Goal: Task Accomplishment & Management: Complete application form

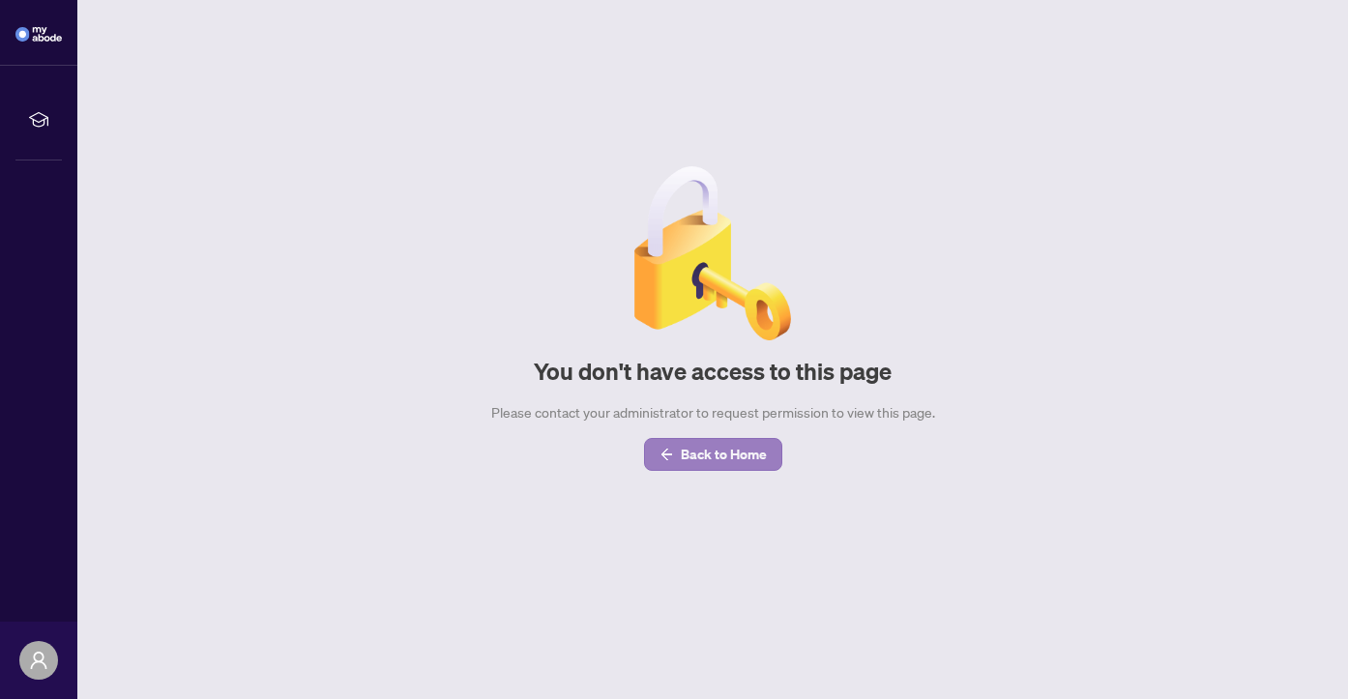
click at [749, 458] on span "Back to Home" at bounding box center [724, 454] width 86 height 31
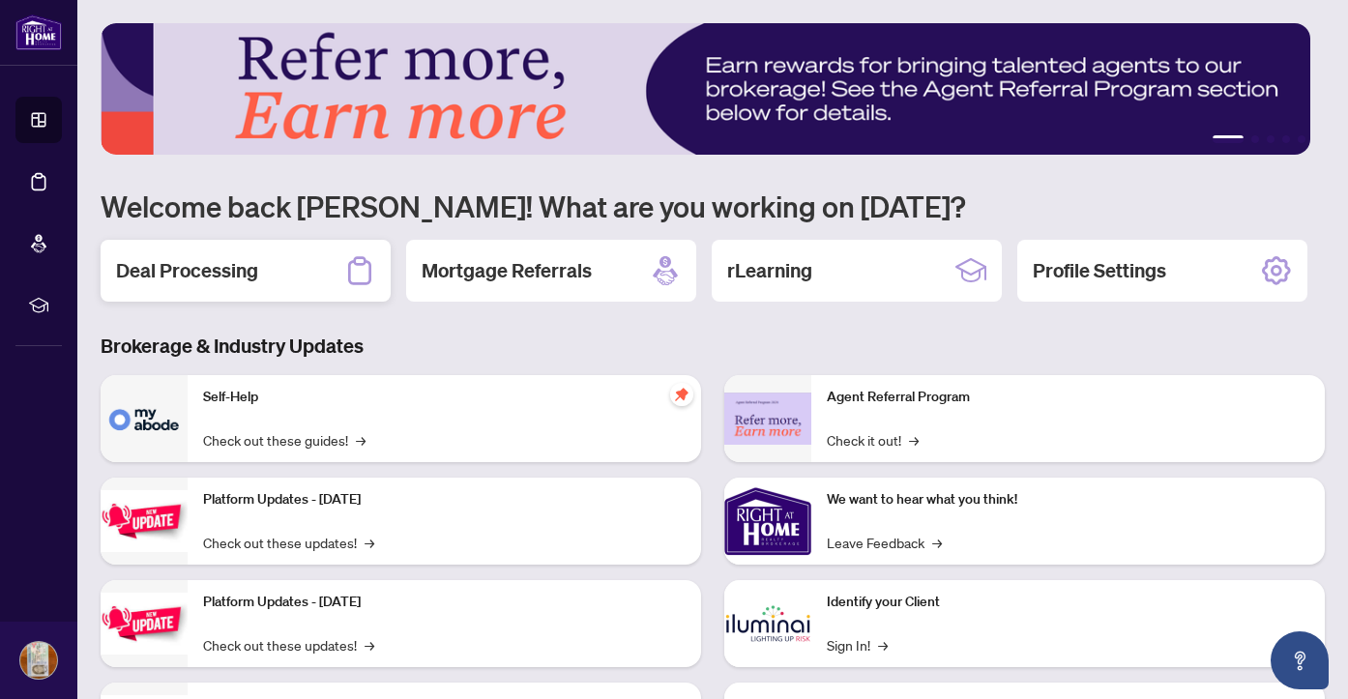
click at [214, 265] on h2 "Deal Processing" at bounding box center [187, 270] width 142 height 27
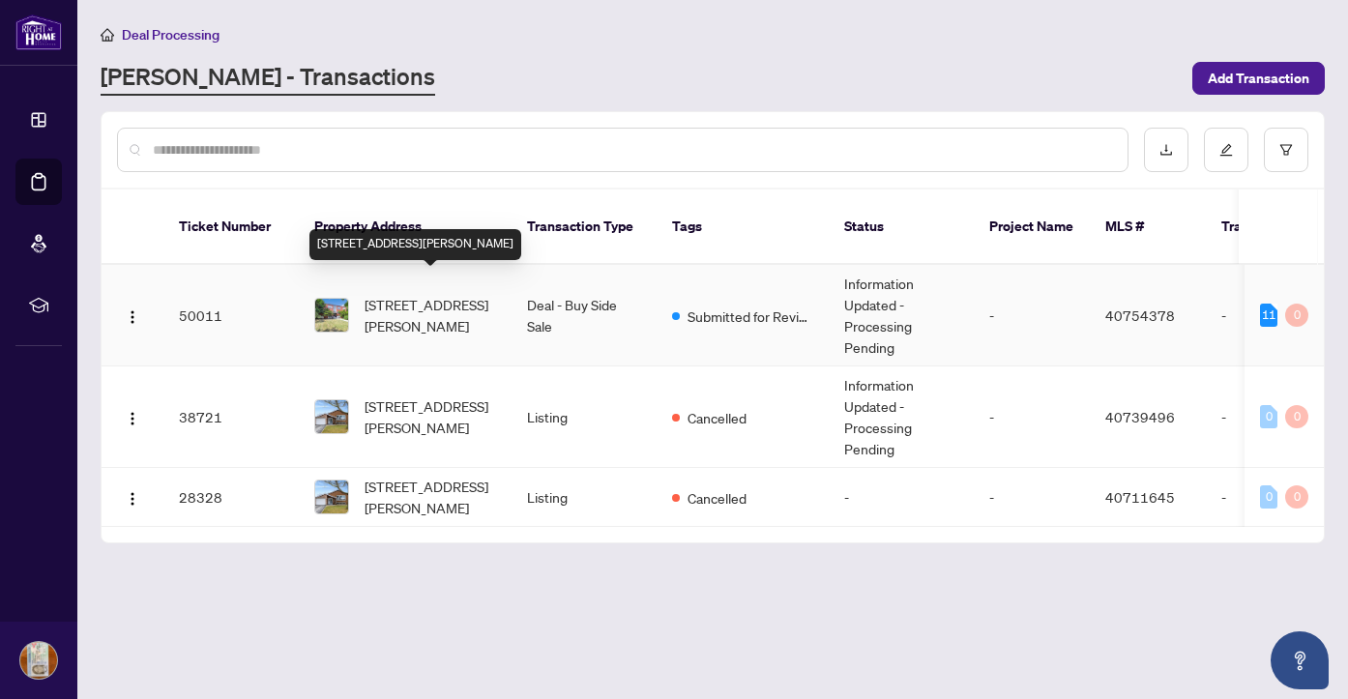
click at [428, 295] on span "[STREET_ADDRESS][PERSON_NAME]" at bounding box center [430, 315] width 131 height 43
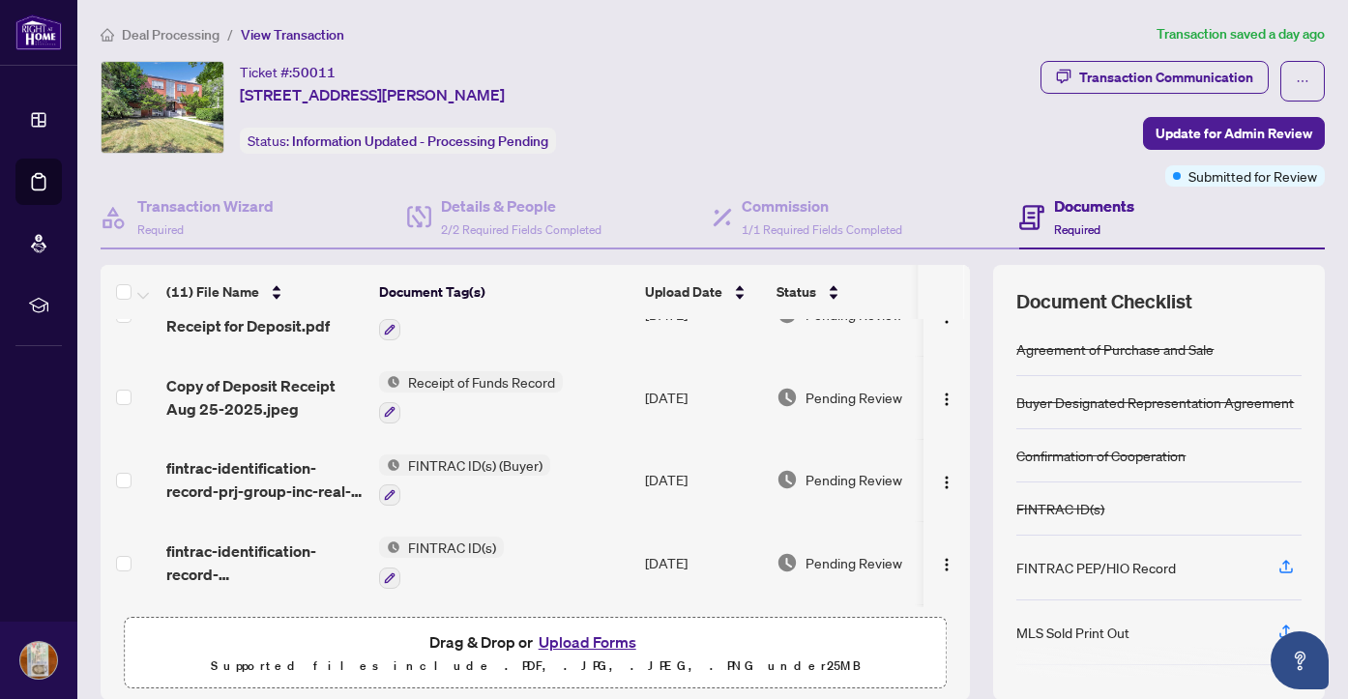
scroll to position [111, 0]
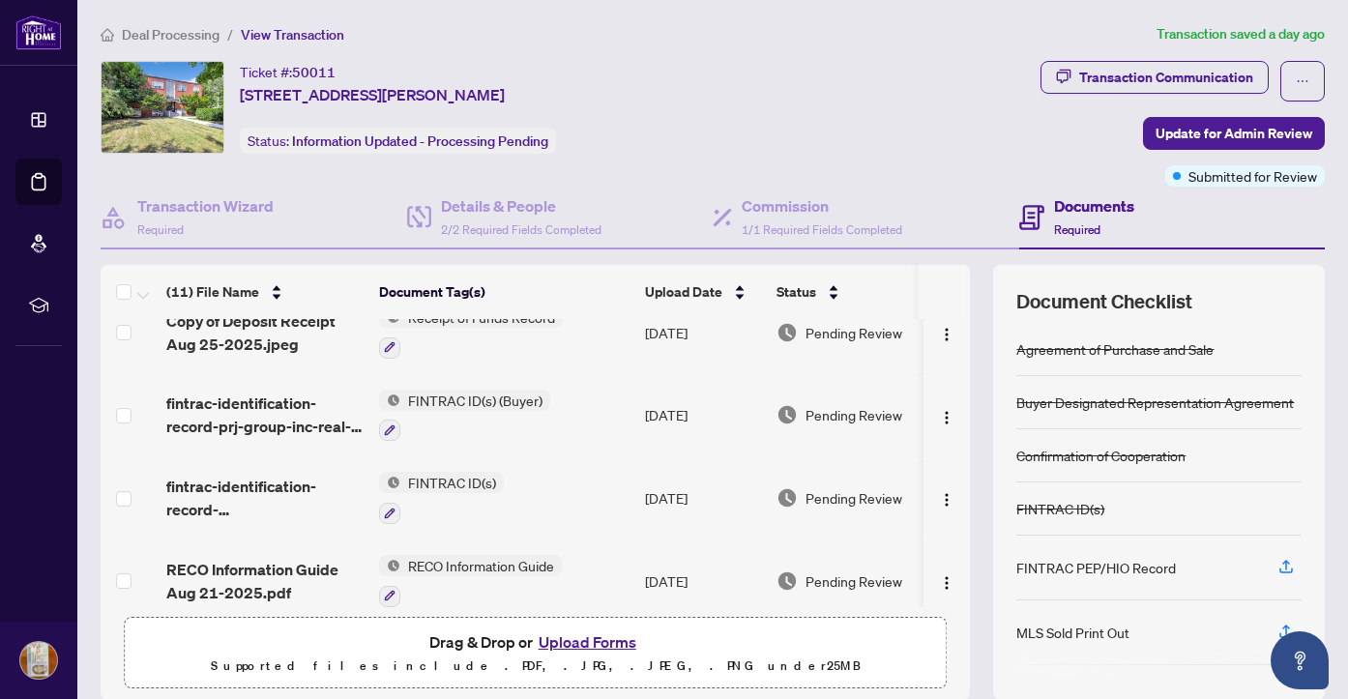
click at [589, 642] on button "Upload Forms" at bounding box center [587, 641] width 109 height 25
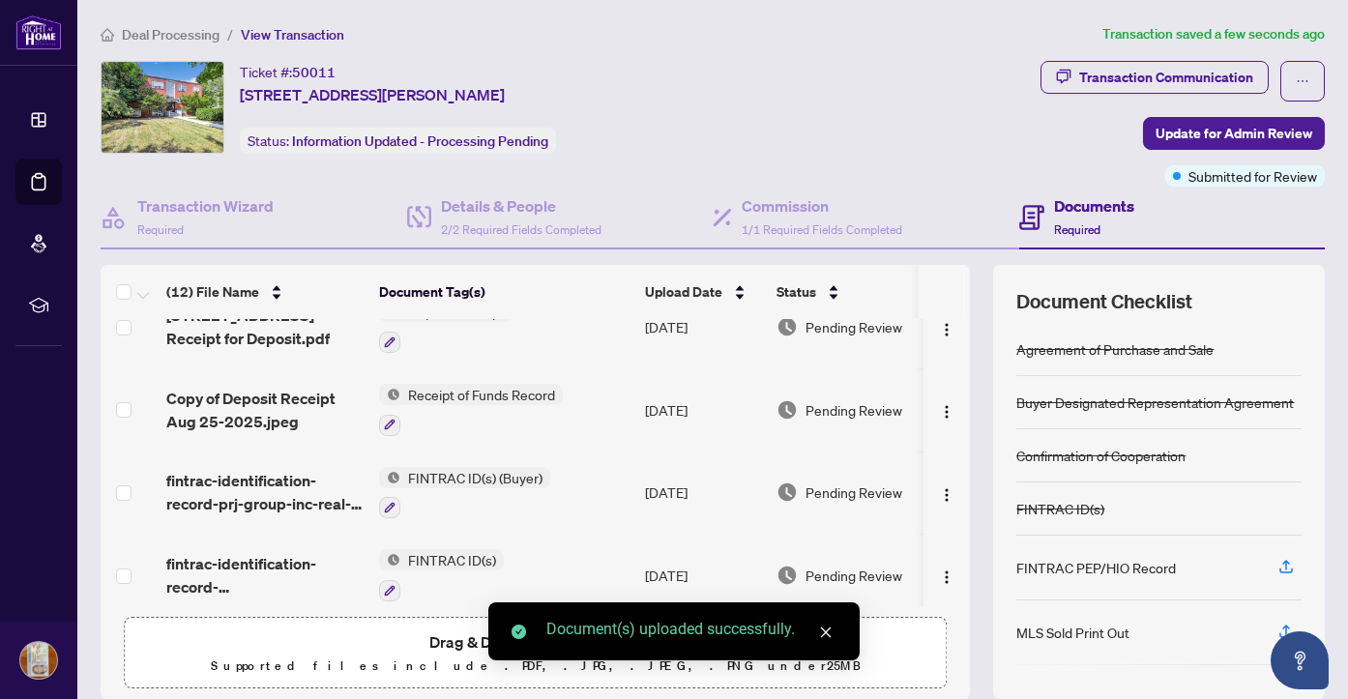
scroll to position [0, 0]
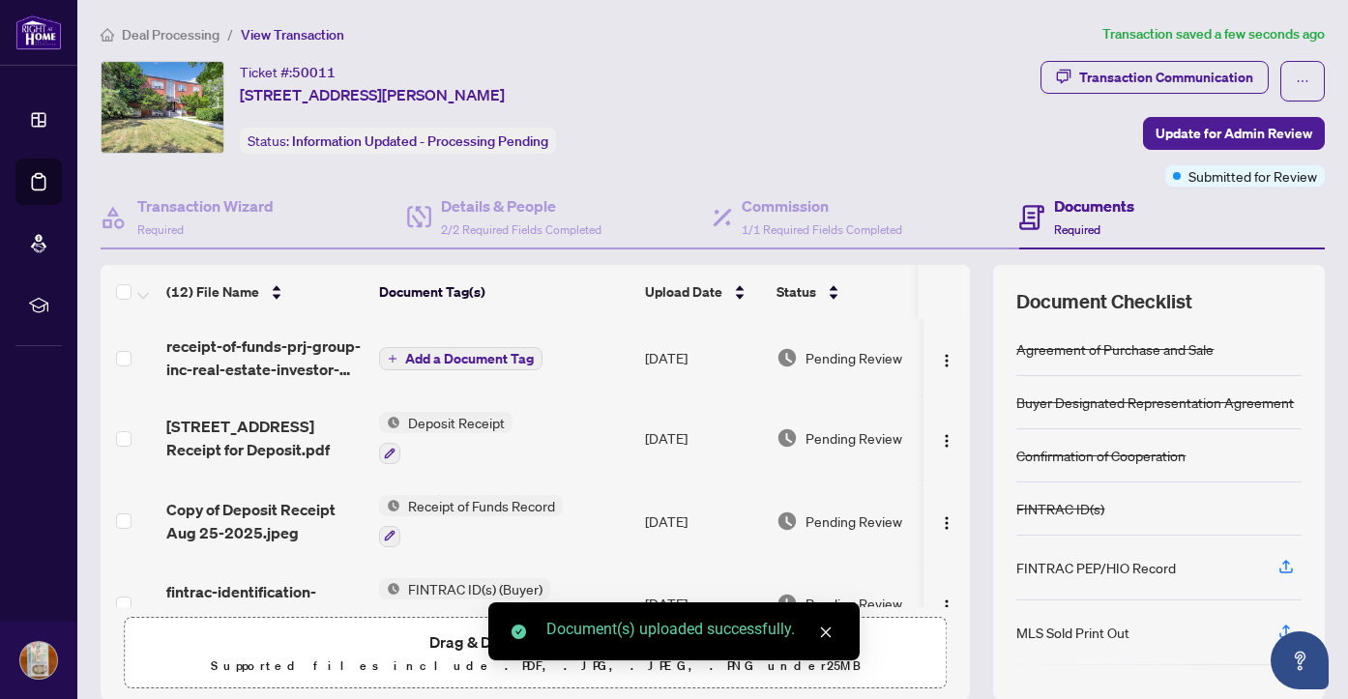
click at [446, 355] on span "Add a Document Tag" at bounding box center [469, 359] width 129 height 14
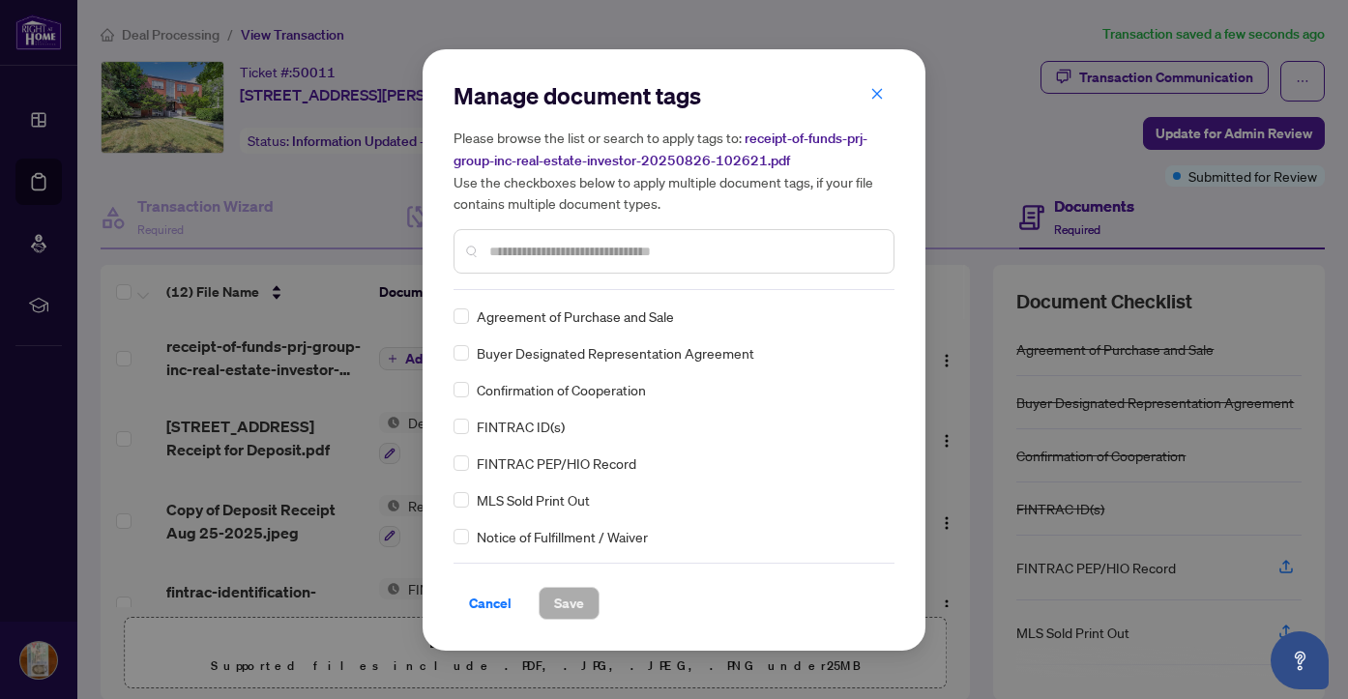
click at [547, 251] on input "text" at bounding box center [683, 251] width 389 height 21
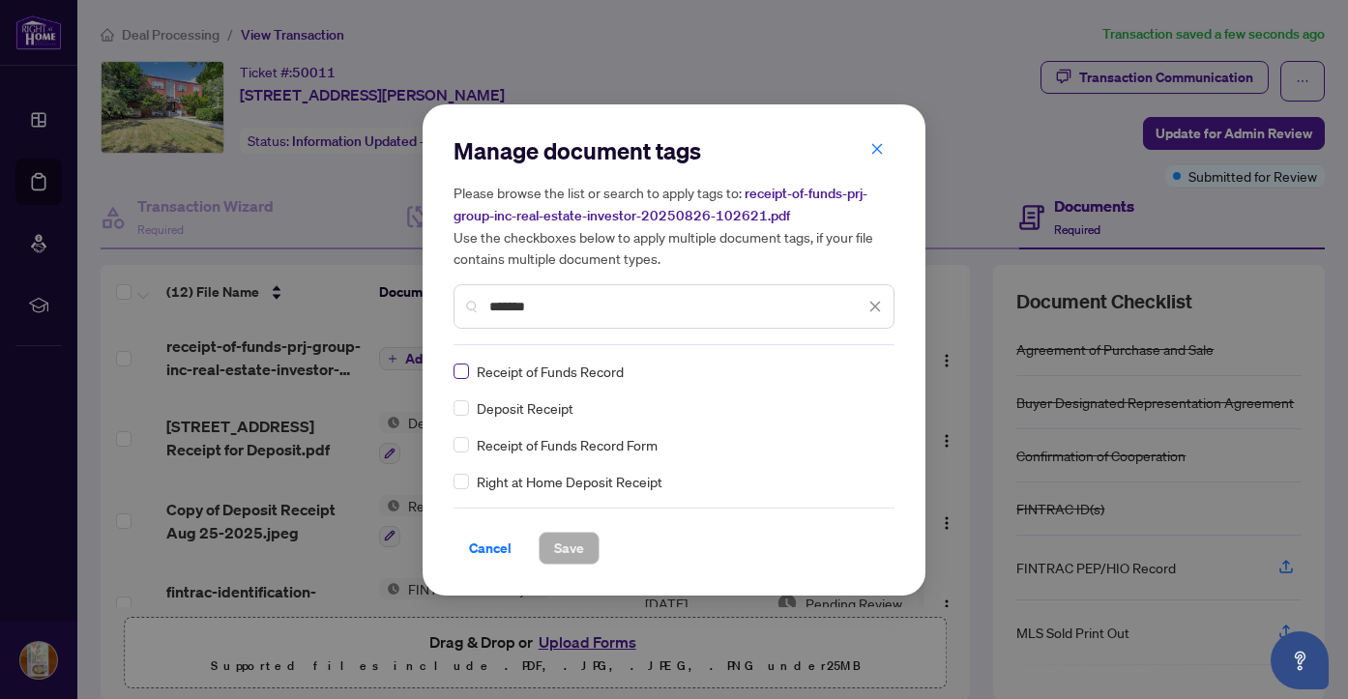
type input "*******"
click at [577, 547] on span "Save" at bounding box center [569, 548] width 30 height 31
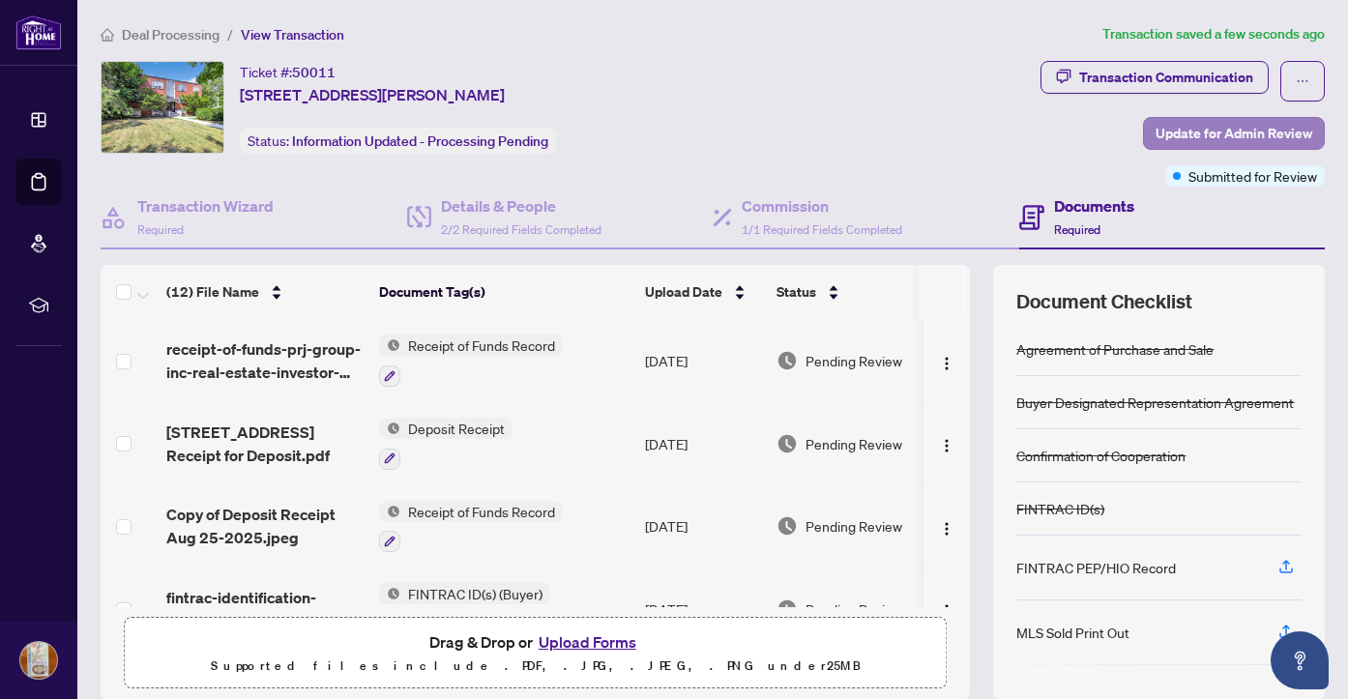
click at [1202, 132] on span "Update for Admin Review" at bounding box center [1233, 133] width 157 height 31
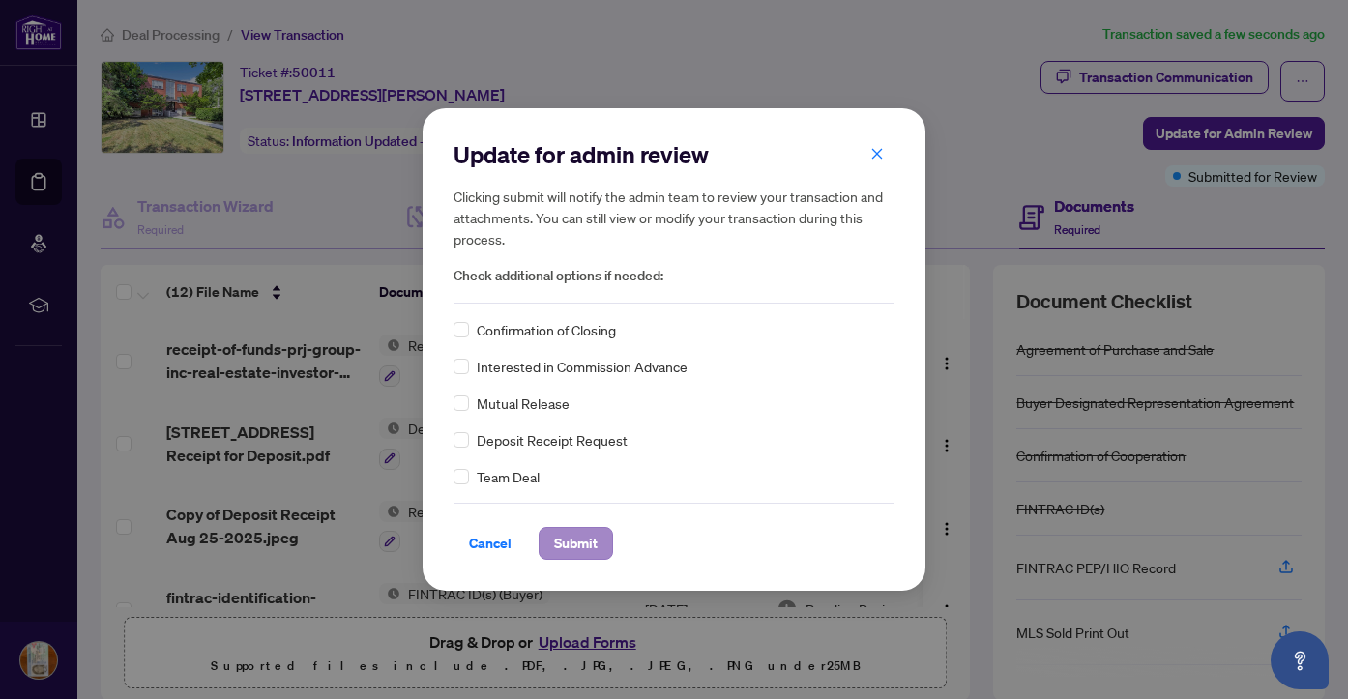
click at [566, 542] on span "Submit" at bounding box center [576, 543] width 44 height 31
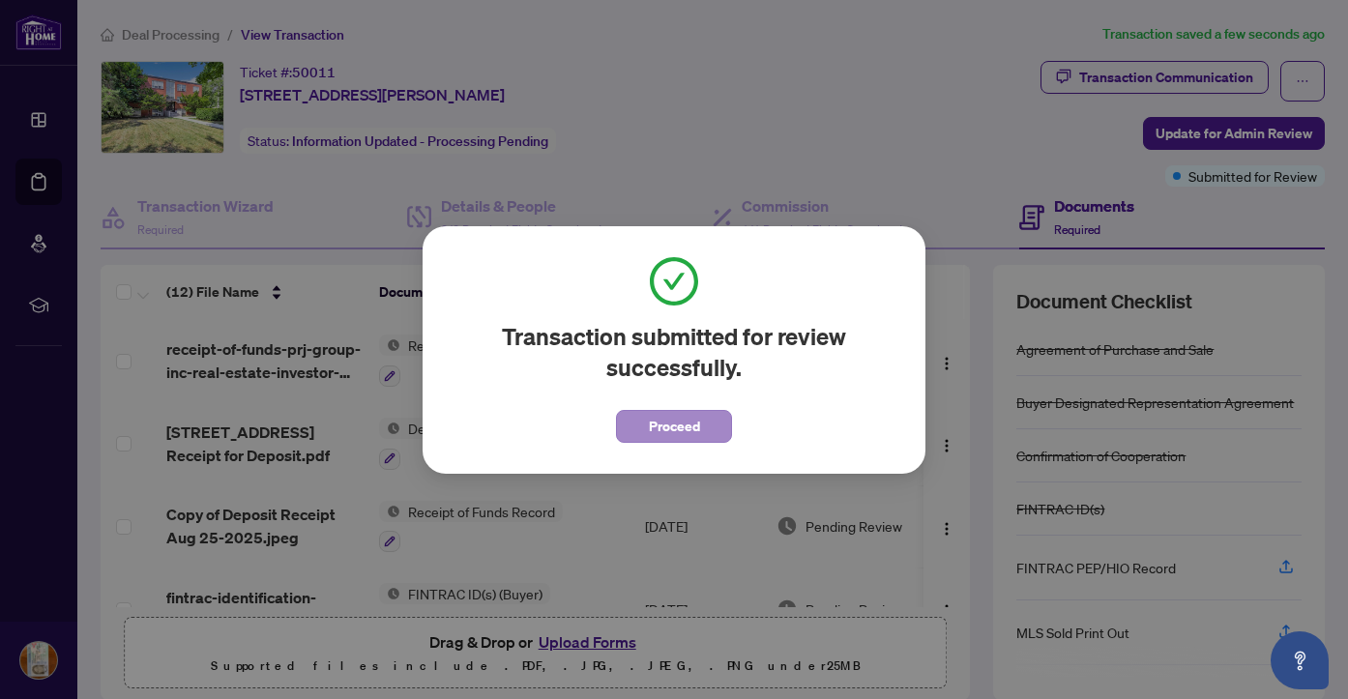
click at [678, 426] on span "Proceed" at bounding box center [674, 426] width 51 height 31
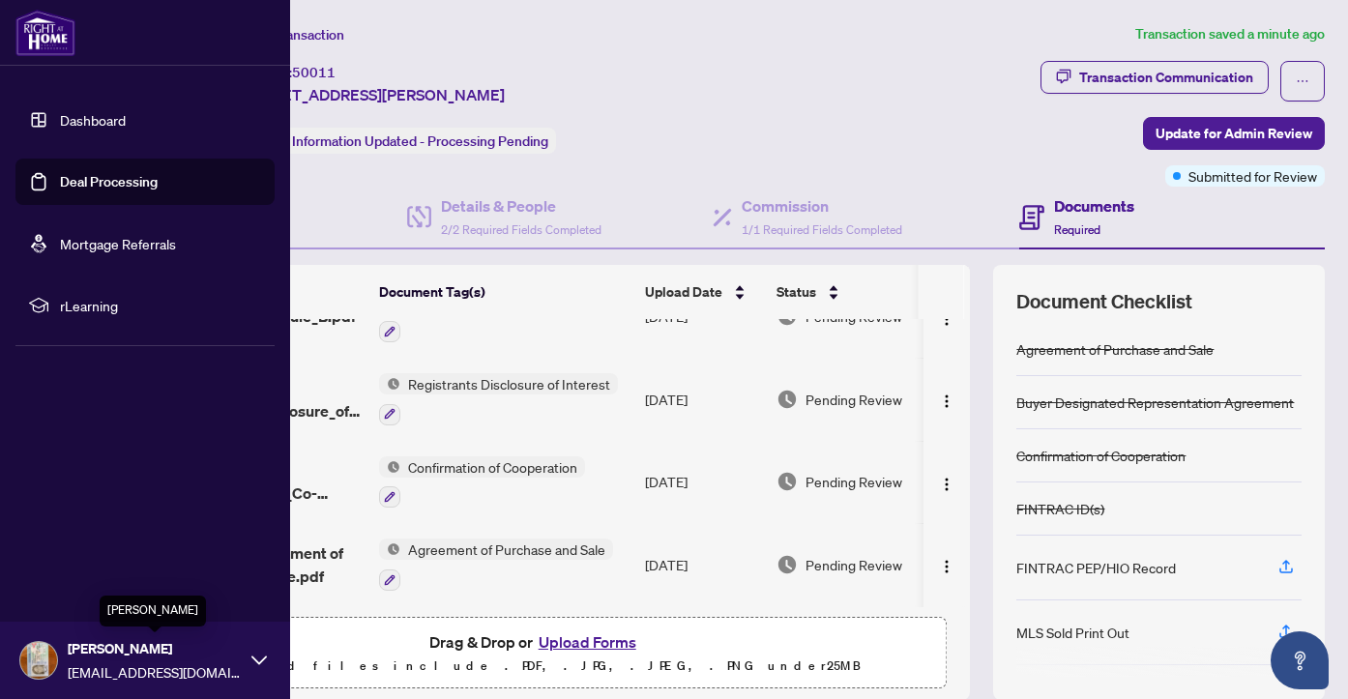
click at [105, 654] on span "[PERSON_NAME]" at bounding box center [155, 648] width 174 height 21
click at [77, 547] on span "Logout" at bounding box center [78, 545] width 44 height 31
